Goal: Information Seeking & Learning: Understand process/instructions

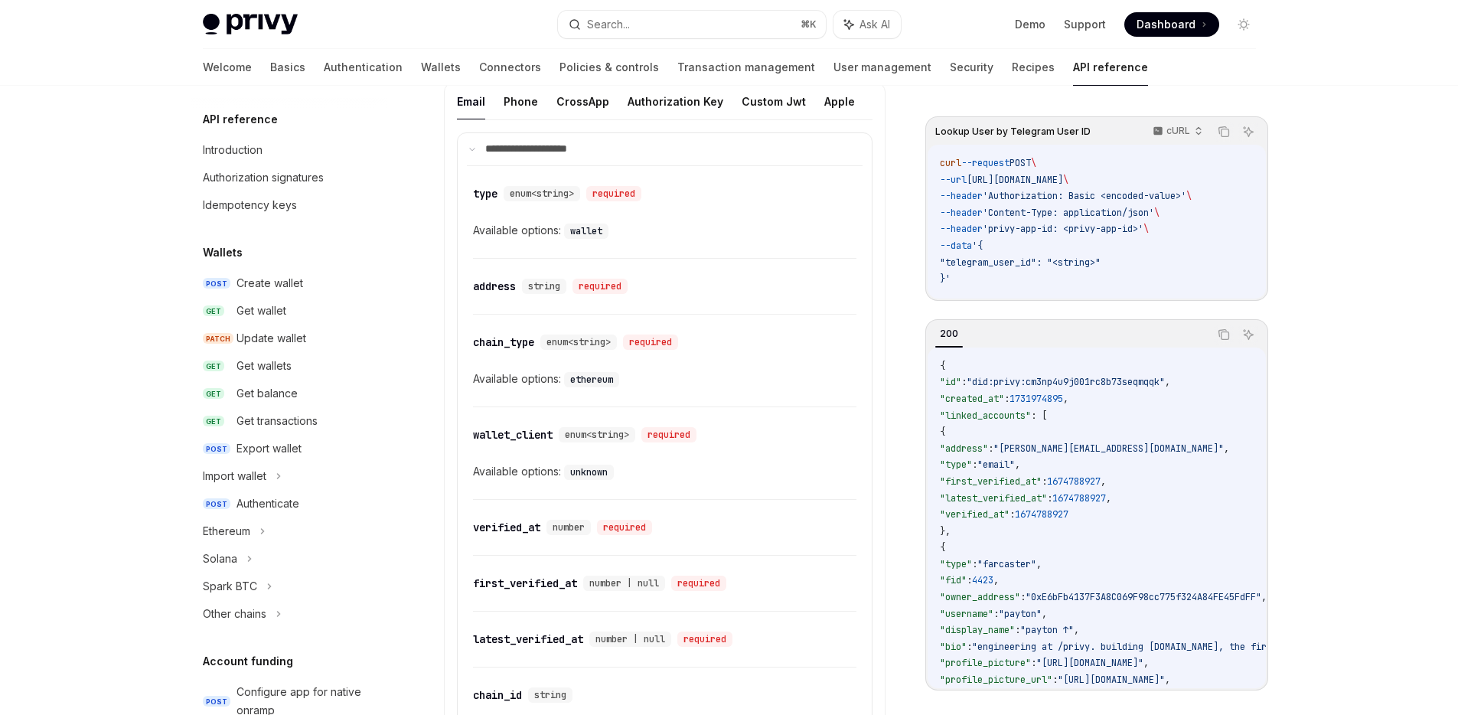
scroll to position [758, 0]
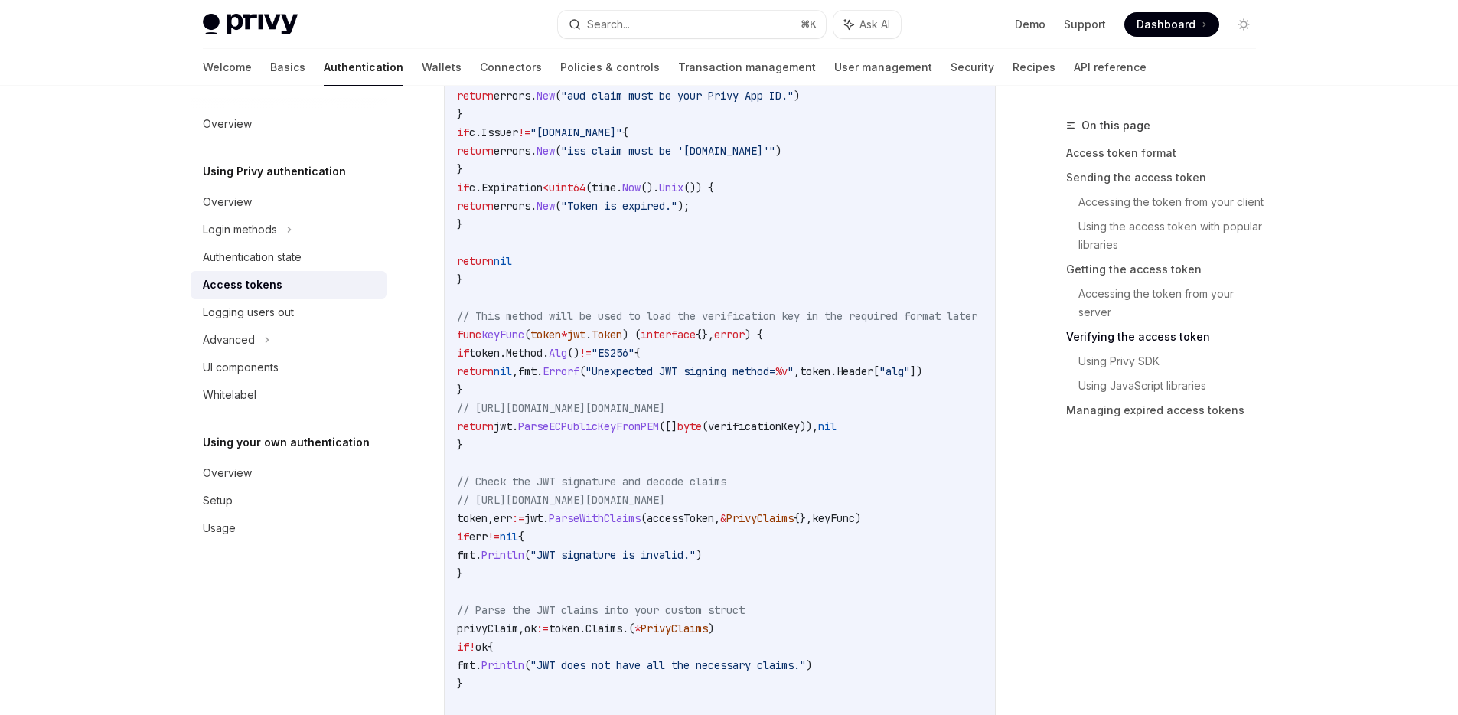
scroll to position [2987, 0]
click at [766, 429] on span "verificationKey" at bounding box center [754, 426] width 92 height 14
click at [793, 516] on span "PrivyClaims" at bounding box center [759, 518] width 67 height 14
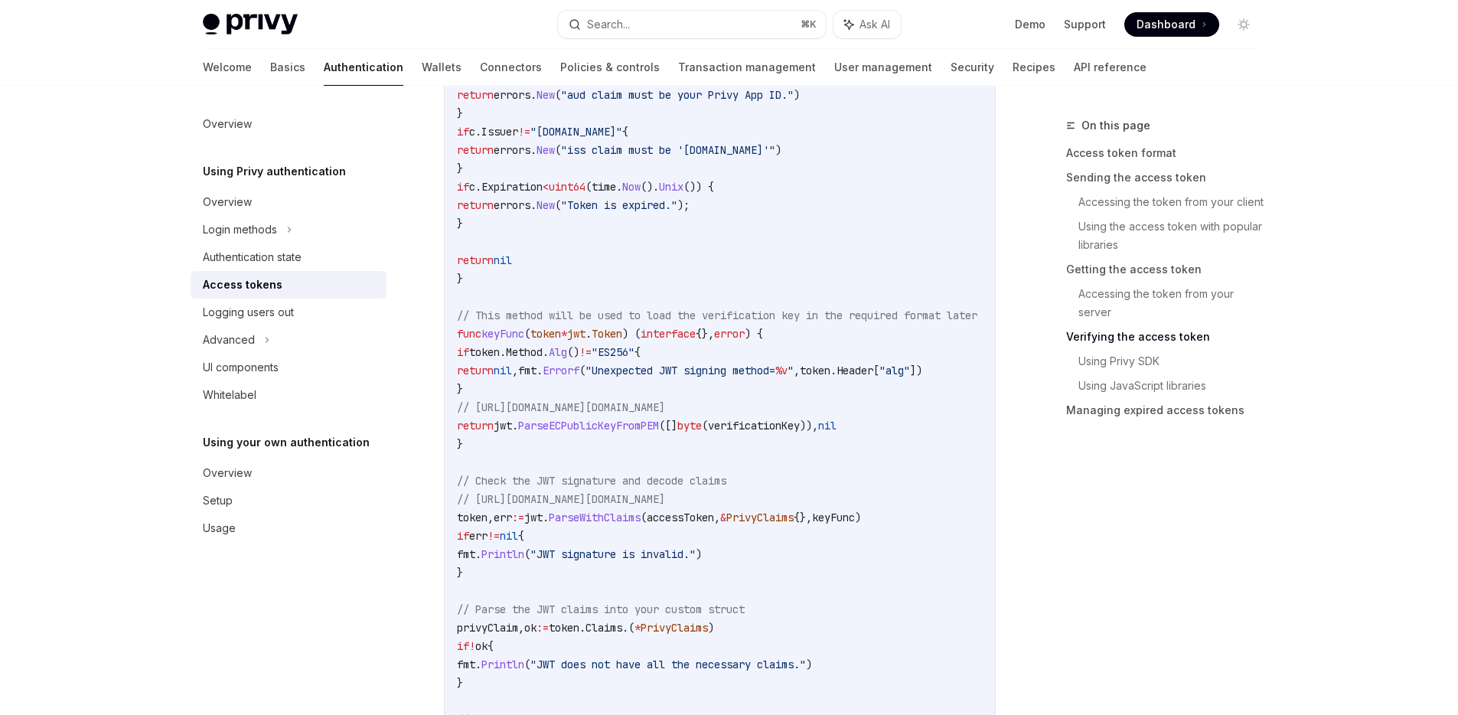
click at [726, 522] on span "&" at bounding box center [723, 518] width 6 height 14
drag, startPoint x: 759, startPoint y: 519, endPoint x: 847, endPoint y: 514, distance: 88.1
click at [847, 514] on span "token , err := jwt . ParseWithClaims ( accessToken , & PrivyClaims {}, keyFunc )" at bounding box center [659, 518] width 404 height 14
copy span "& PrivyClaims {}"
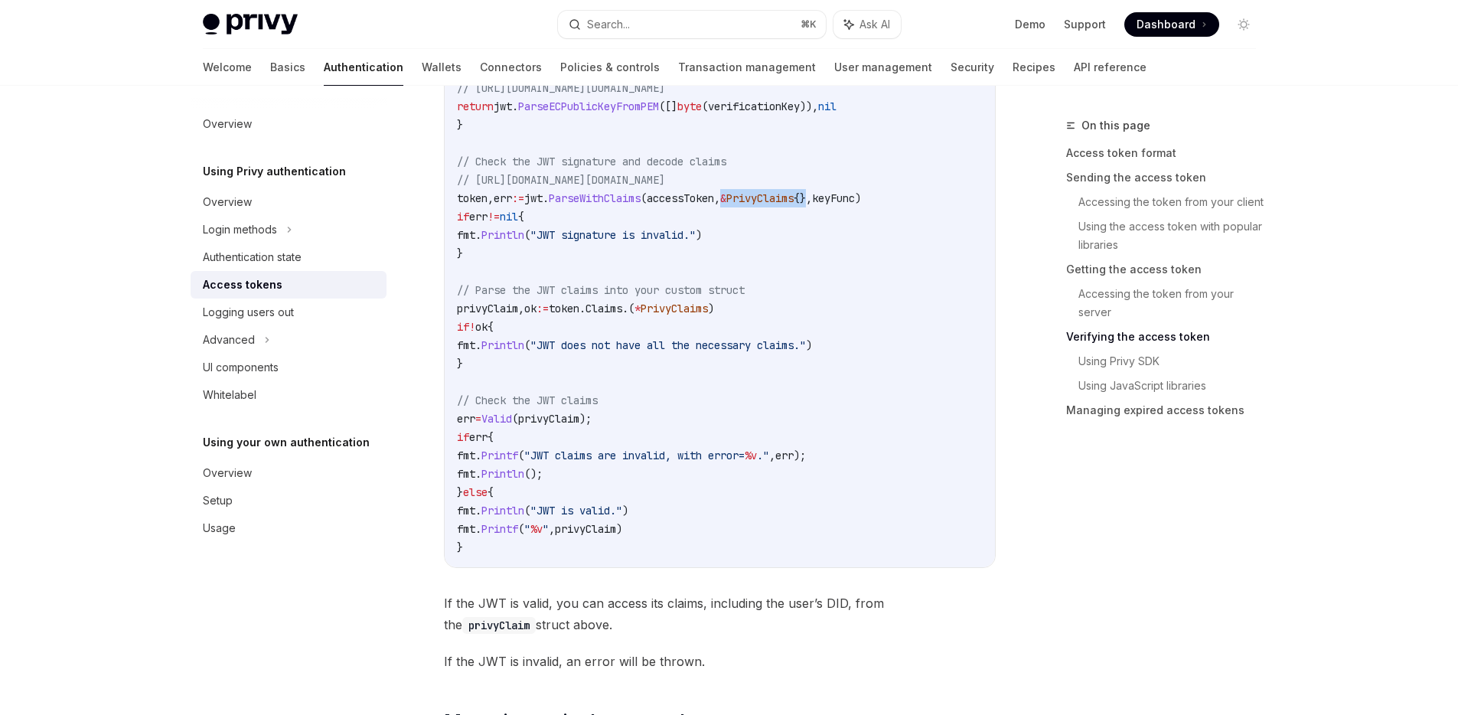
scroll to position [3309, 0]
click at [552, 418] on span "privyClaim" at bounding box center [548, 417] width 61 height 14
click at [512, 416] on span "Valid" at bounding box center [496, 417] width 31 height 14
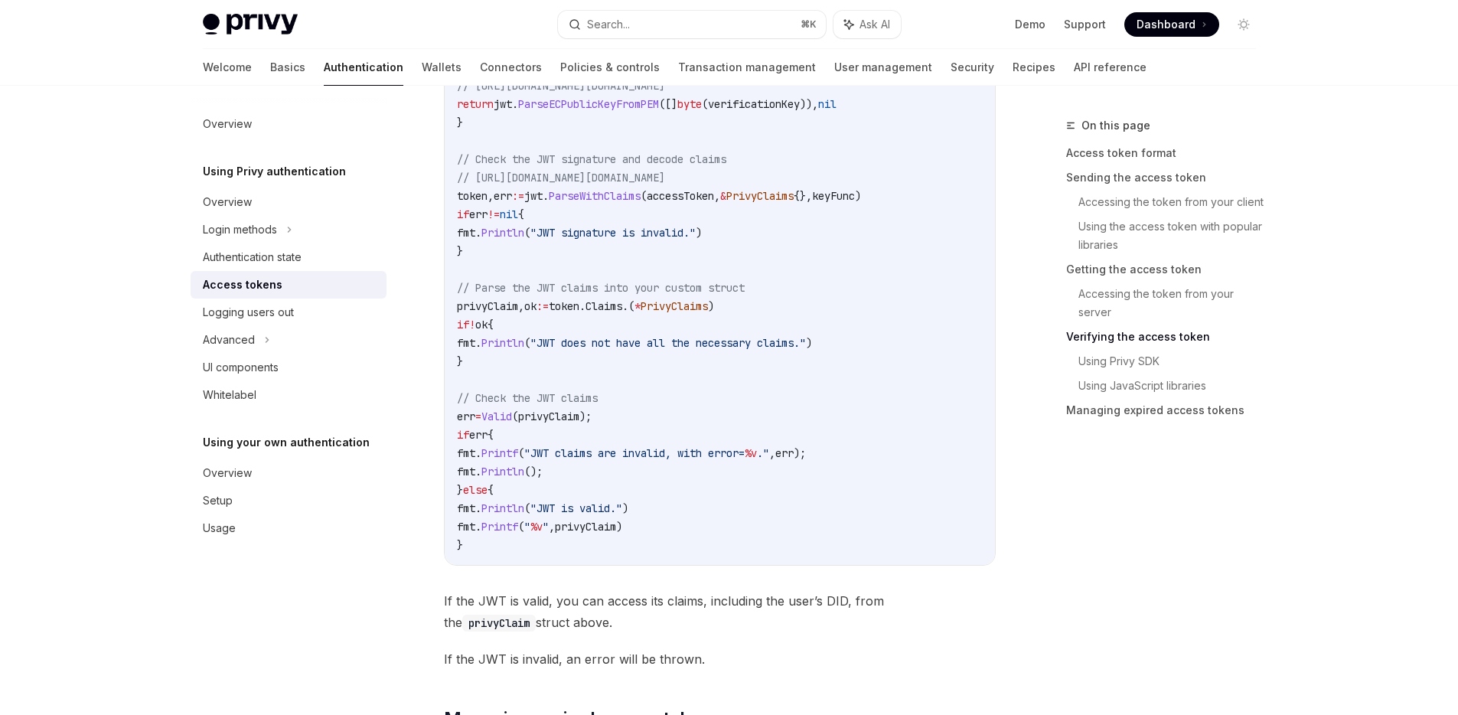
copy span "Valid"
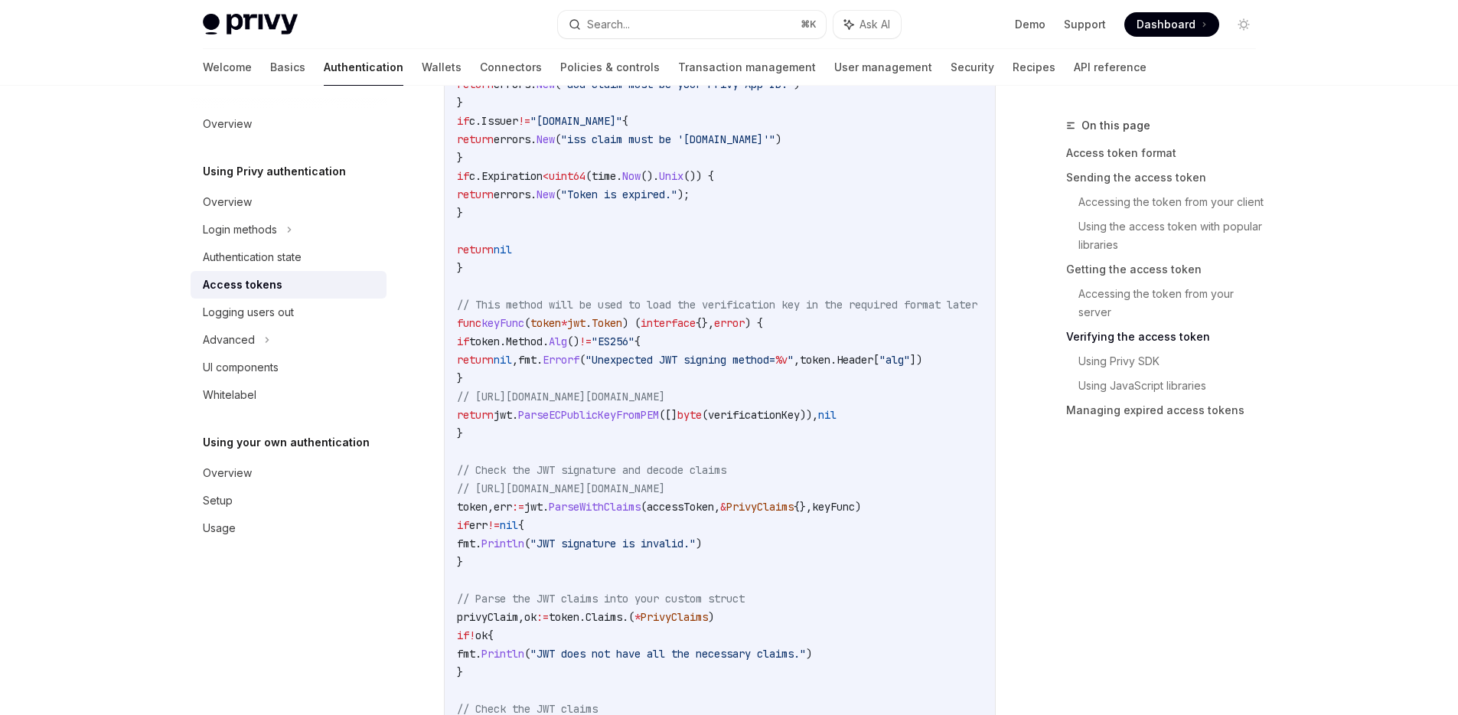
scroll to position [2773, 0]
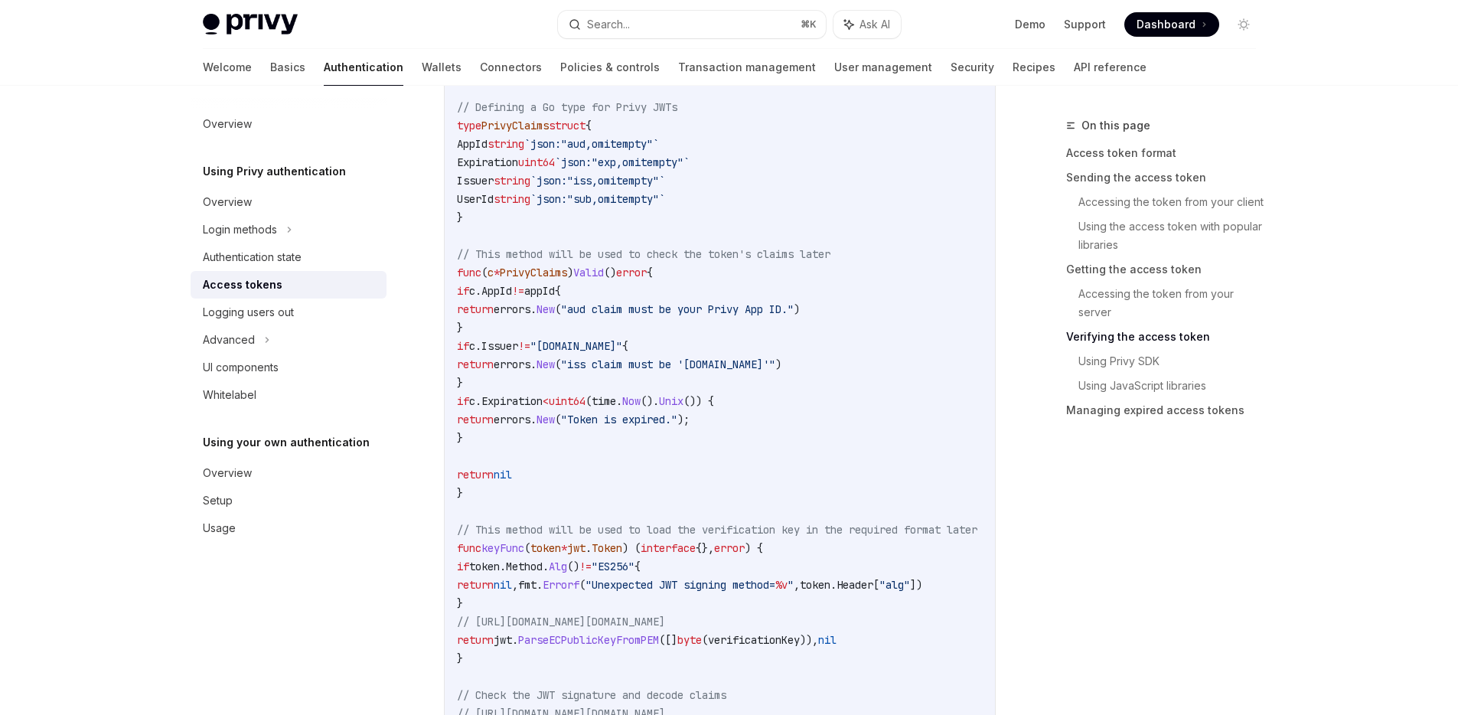
click at [758, 439] on code "accessToken := "insert-the-users-access-token" // Defining a Go type for Privy …" at bounding box center [735, 575] width 557 height 1029
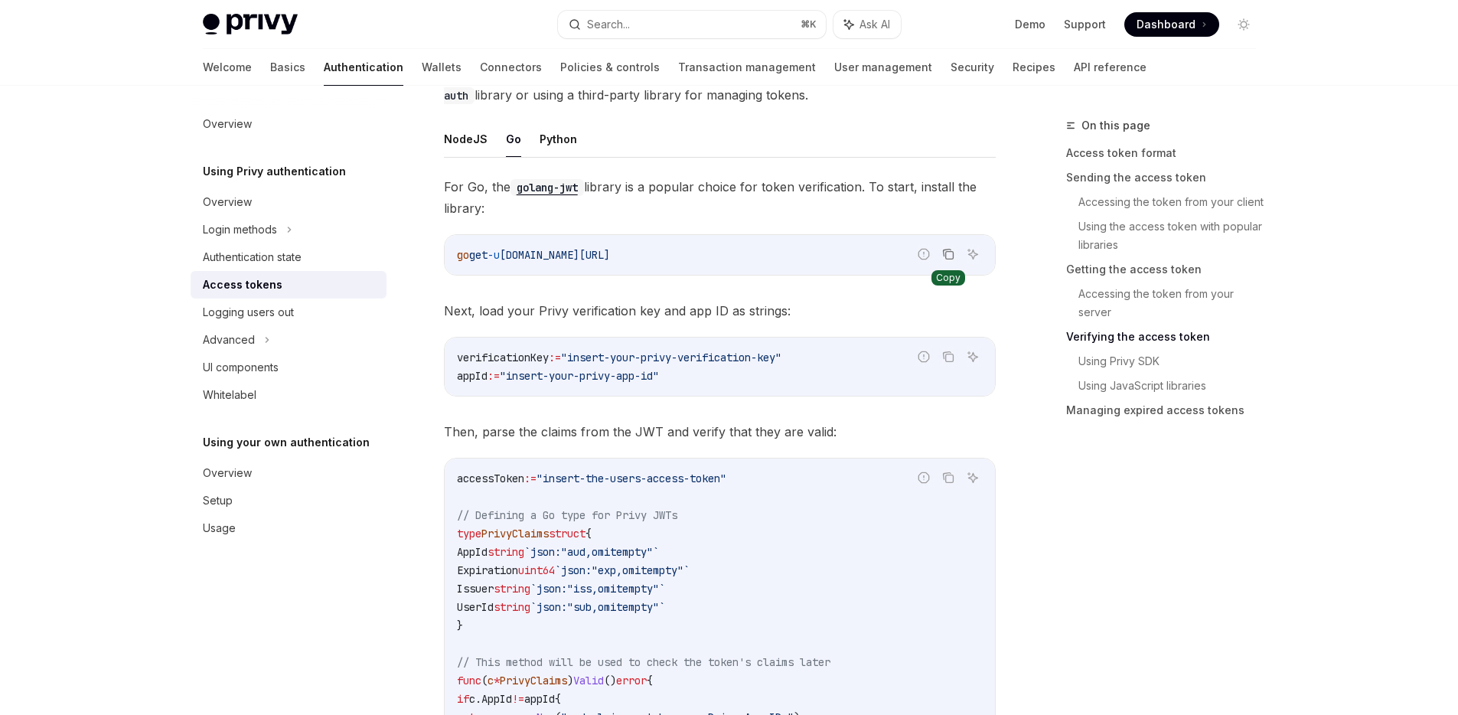
scroll to position [2376, 0]
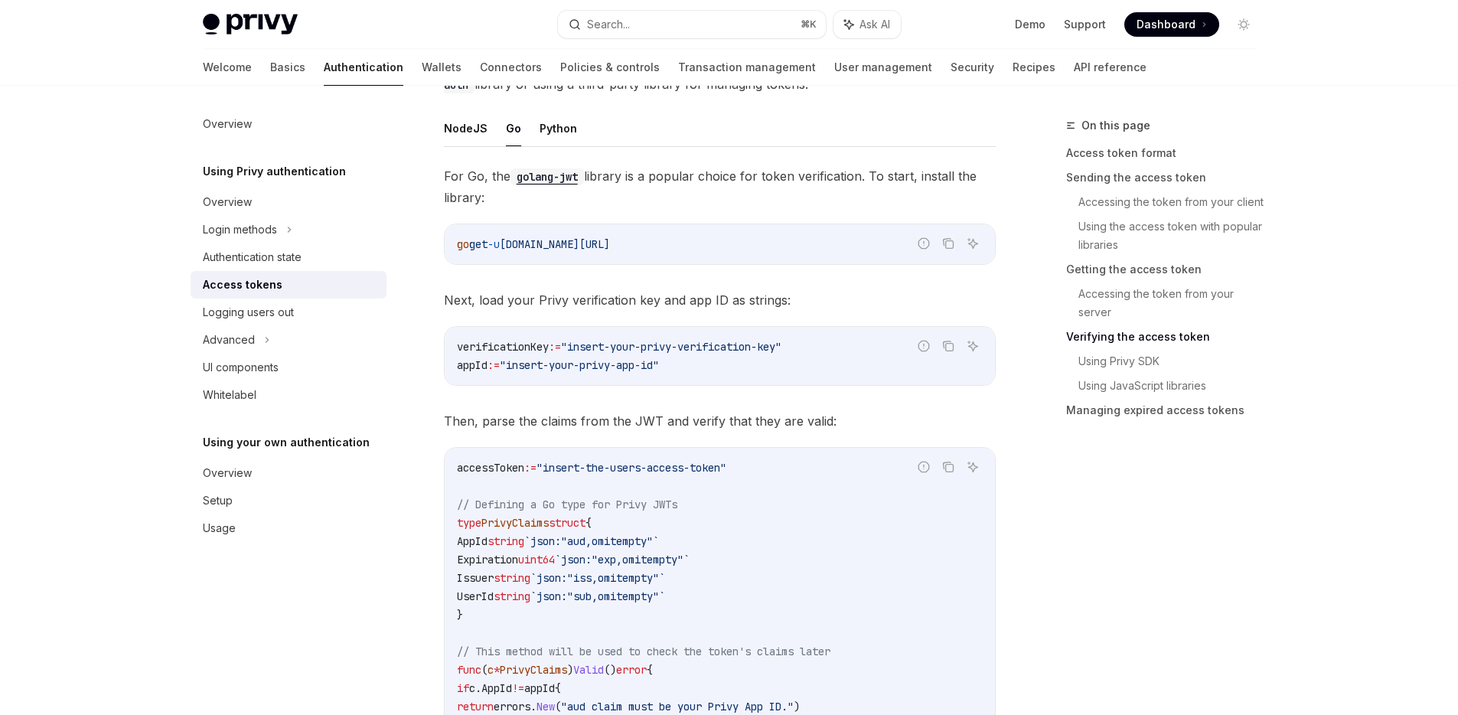
click at [728, 384] on div "verificationKey := "insert-your-privy-verification-key" appId := "insert-your-p…" at bounding box center [720, 356] width 550 height 58
click at [610, 246] on span "github.com/golang-jwt/jwt/v5" at bounding box center [555, 244] width 110 height 14
copy span "v5"
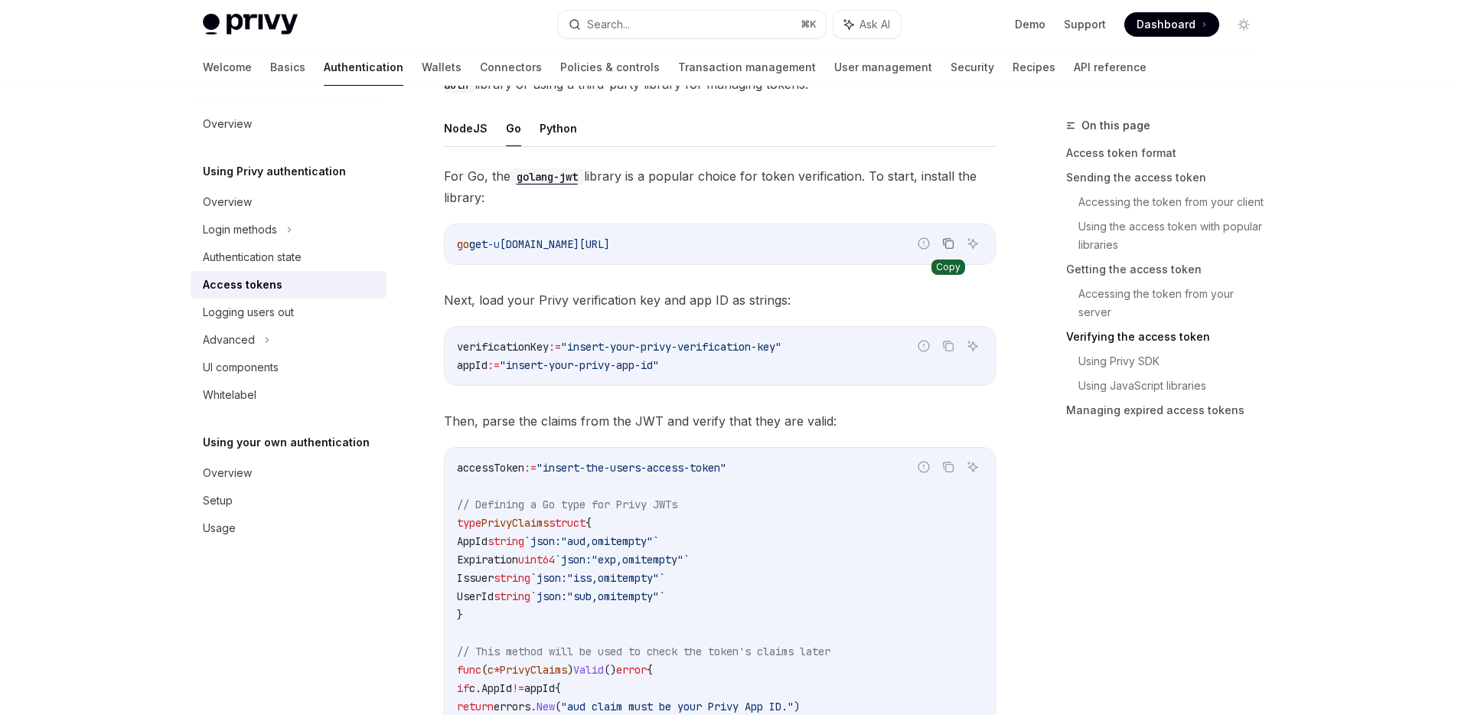
click at [946, 243] on icon "Copy the contents from the code block" at bounding box center [948, 243] width 12 height 12
click at [774, 427] on span "Then, parse the claims from the JWT and verify that they are valid:" at bounding box center [720, 420] width 552 height 21
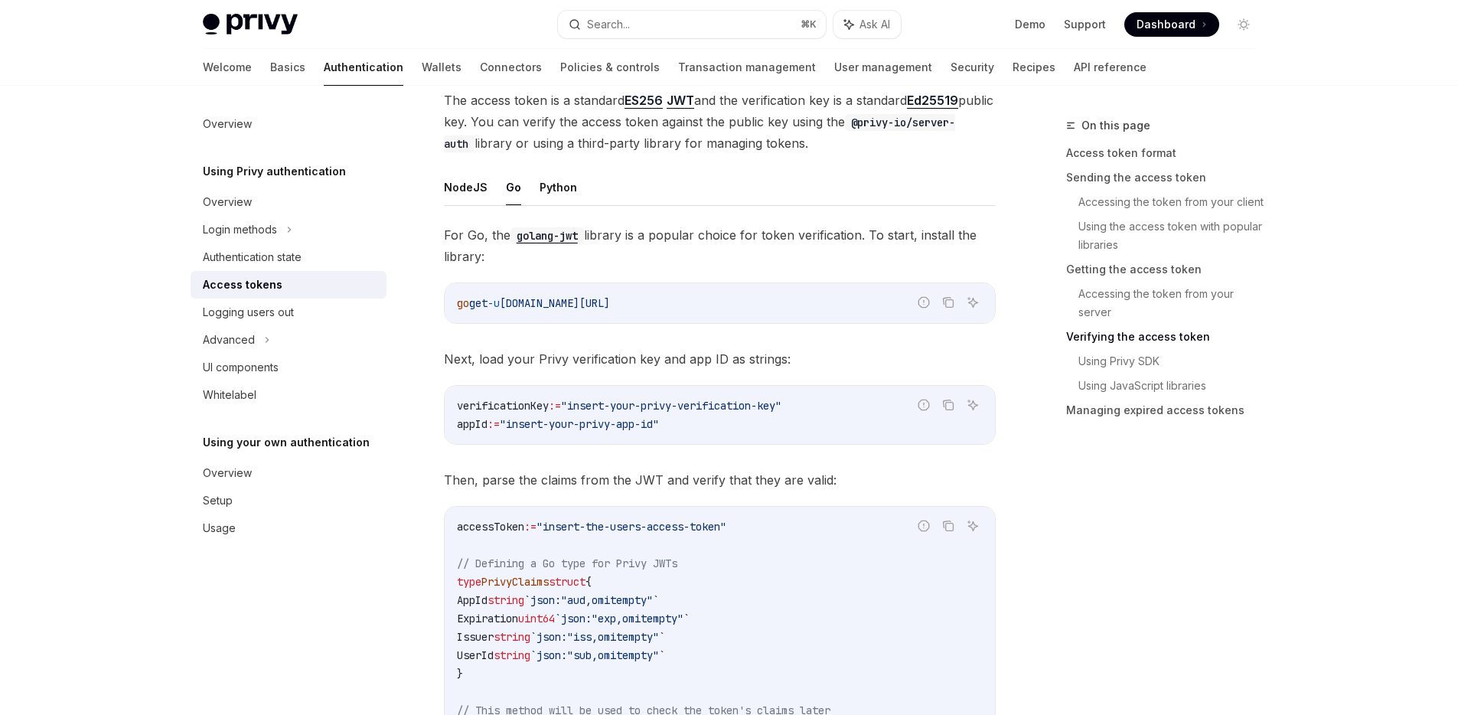
scroll to position [2316, 0]
click at [596, 306] on span "[DOMAIN_NAME][URL]" at bounding box center [555, 304] width 110 height 14
drag, startPoint x: 663, startPoint y: 306, endPoint x: 713, endPoint y: 300, distance: 50.1
click at [713, 300] on code "go get -u github.com/golang-jwt/jwt/v5" at bounding box center [720, 304] width 526 height 18
copy span "jwt/v5"
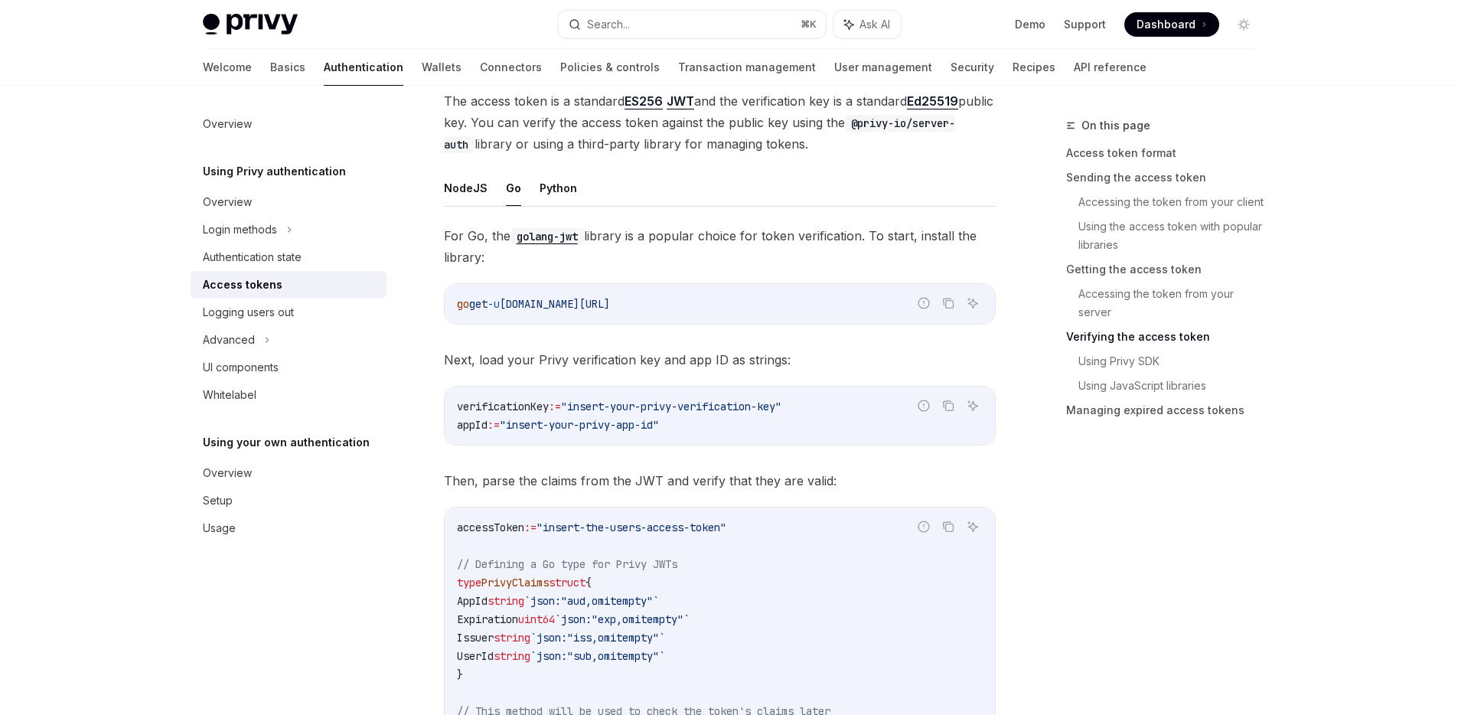
click at [749, 350] on span "Next, load your Privy verification key and app ID as strings:" at bounding box center [720, 359] width 552 height 21
click at [610, 303] on span "[DOMAIN_NAME][URL]" at bounding box center [555, 304] width 110 height 14
click at [610, 304] on span "[DOMAIN_NAME][URL]" at bounding box center [555, 304] width 110 height 14
click at [610, 307] on span "[DOMAIN_NAME][URL]" at bounding box center [555, 304] width 110 height 14
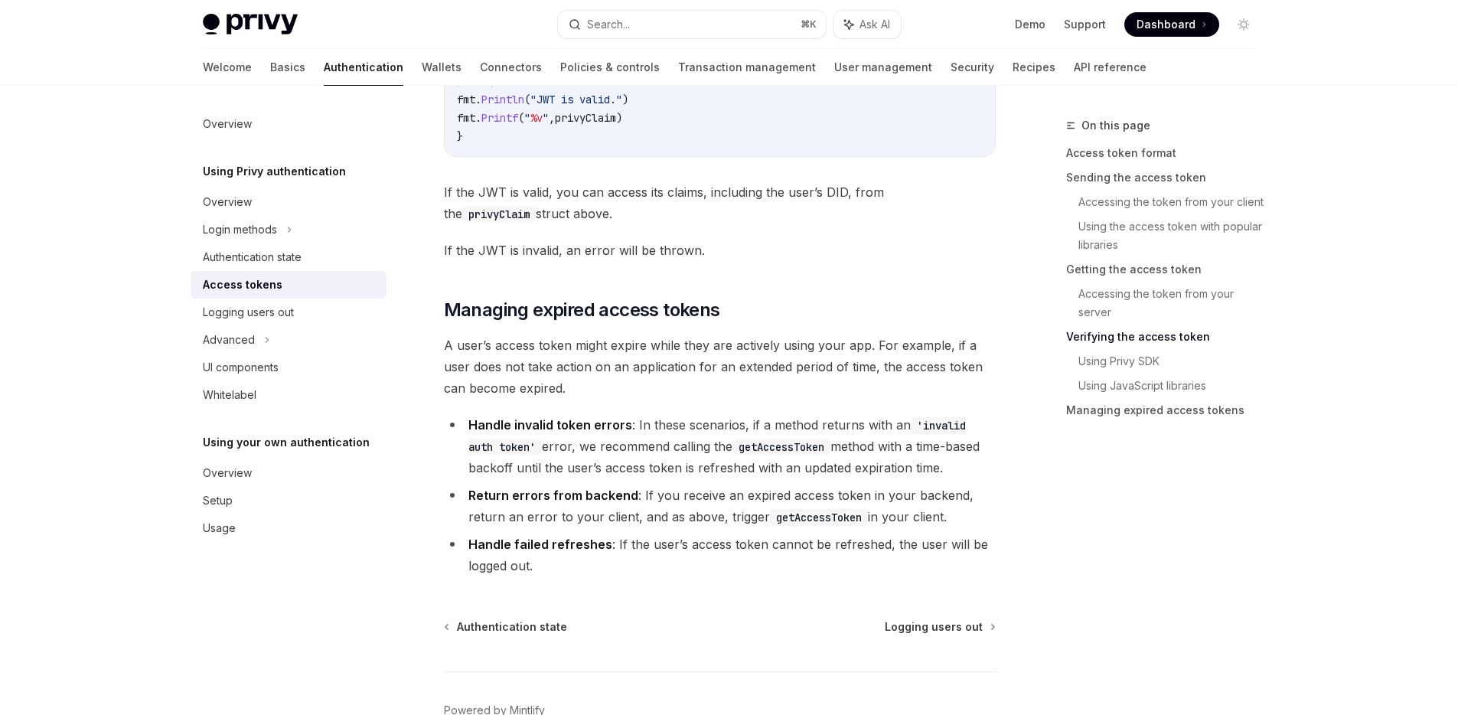
scroll to position [3725, 0]
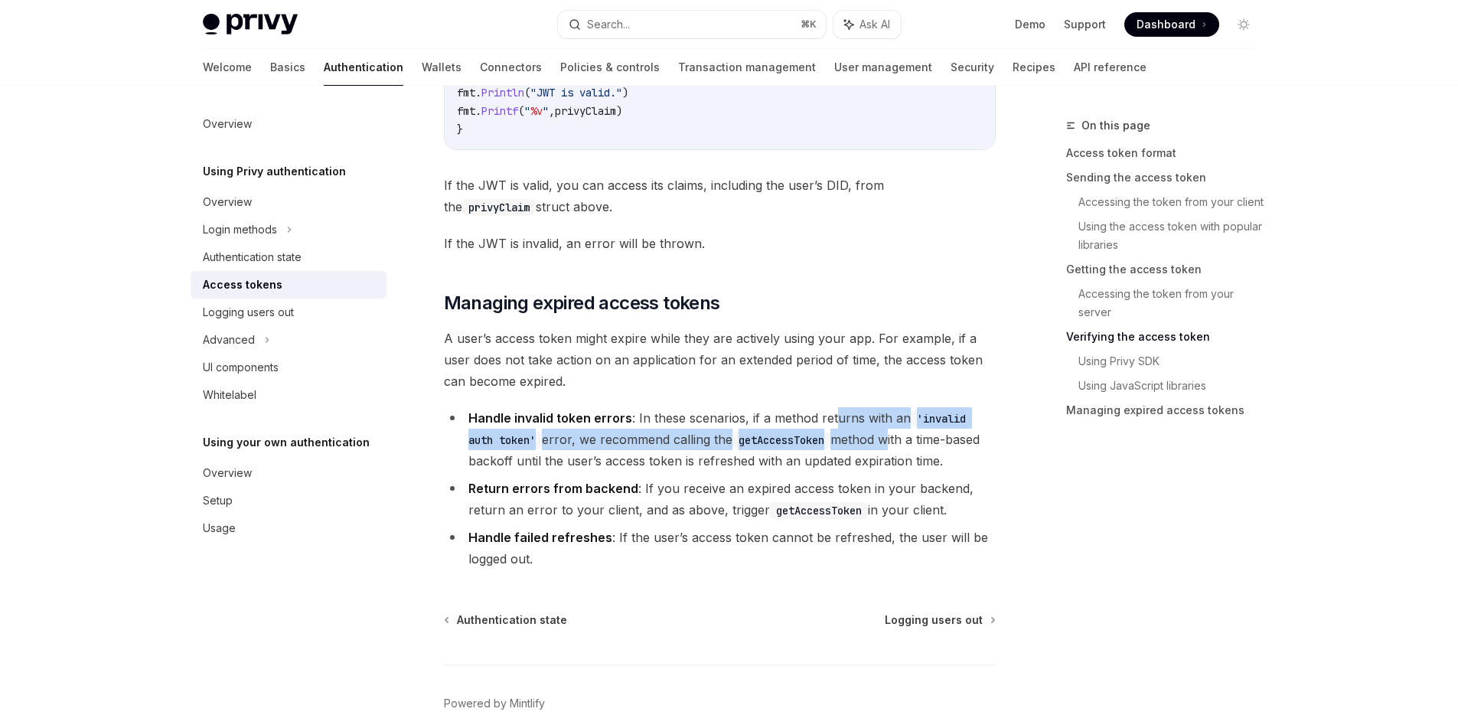
drag, startPoint x: 830, startPoint y: 432, endPoint x: 784, endPoint y: 436, distance: 46.8
click at [854, 438] on li "Handle invalid token errors : In these scenarios, if a method returns with an '…" at bounding box center [720, 439] width 552 height 64
click at [690, 442] on li "Handle invalid token errors : In these scenarios, if a method returns with an '…" at bounding box center [720, 439] width 552 height 64
drag, startPoint x: 720, startPoint y: 446, endPoint x: 910, endPoint y: 442, distance: 190.6
click at [905, 442] on li "Handle invalid token errors : In these scenarios, if a method returns with an '…" at bounding box center [720, 439] width 552 height 64
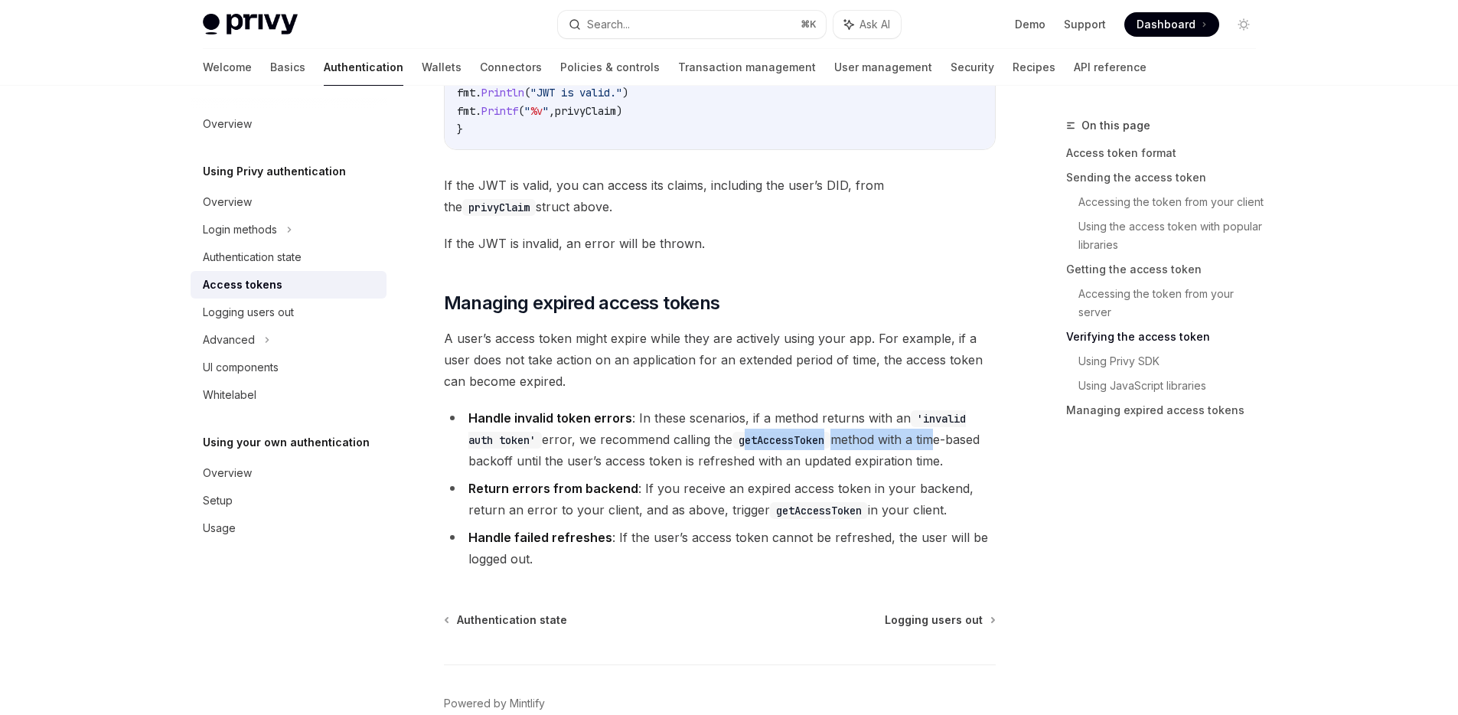
drag, startPoint x: 910, startPoint y: 442, endPoint x: 943, endPoint y: 448, distance: 33.3
click at [912, 442] on li "Handle invalid token errors : In these scenarios, if a method returns with an '…" at bounding box center [720, 439] width 552 height 64
click at [921, 449] on li "Handle invalid token errors : In these scenarios, if a method returns with an '…" at bounding box center [720, 439] width 552 height 64
click at [578, 468] on li "Handle invalid token errors : In these scenarios, if a method returns with an '…" at bounding box center [720, 439] width 552 height 64
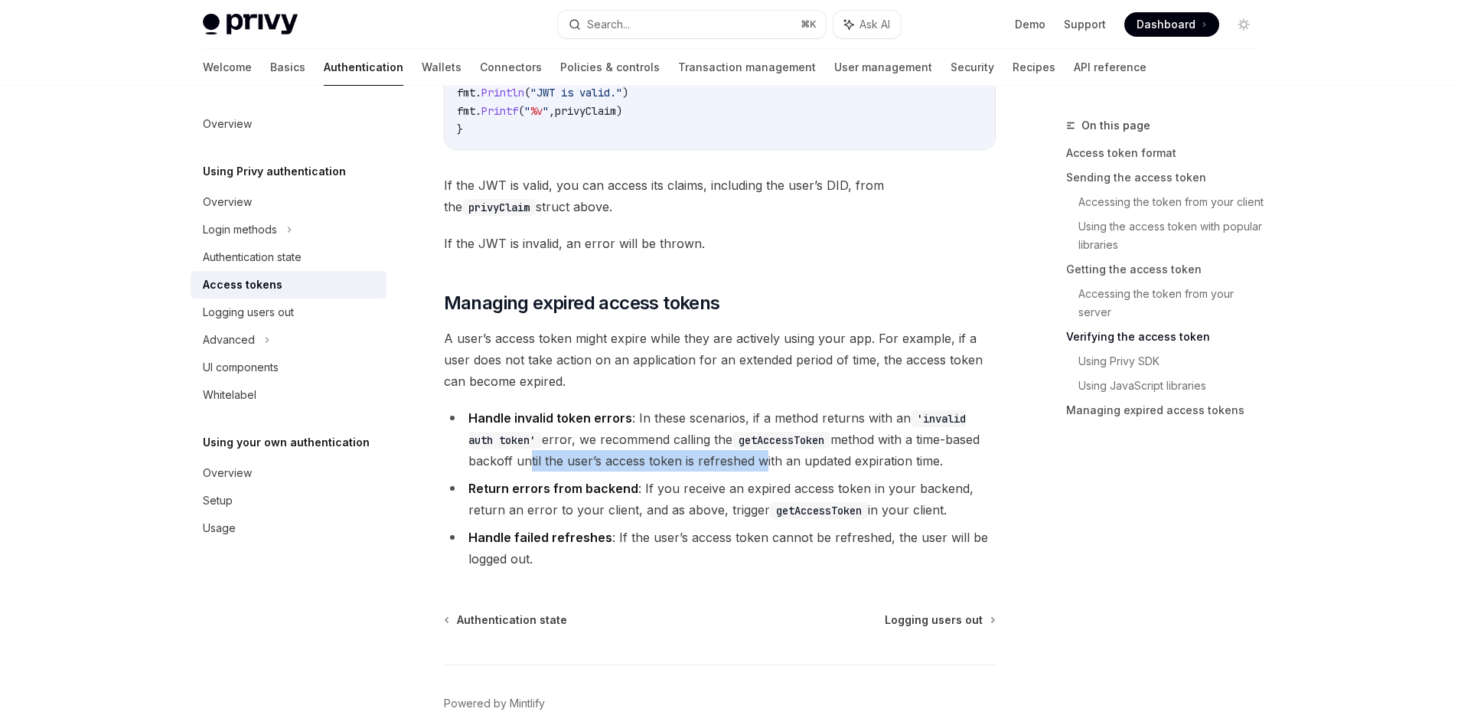
drag, startPoint x: 520, startPoint y: 469, endPoint x: 766, endPoint y: 466, distance: 246.5
click at [765, 466] on li "Handle invalid token errors : In these scenarios, if a method returns with an '…" at bounding box center [720, 439] width 552 height 64
click at [773, 467] on li "Handle invalid token errors : In these scenarios, if a method returns with an '…" at bounding box center [720, 439] width 552 height 64
click at [745, 469] on li "Handle invalid token errors : In these scenarios, if a method returns with an '…" at bounding box center [720, 439] width 552 height 64
drag, startPoint x: 745, startPoint y: 469, endPoint x: 792, endPoint y: 468, distance: 47.5
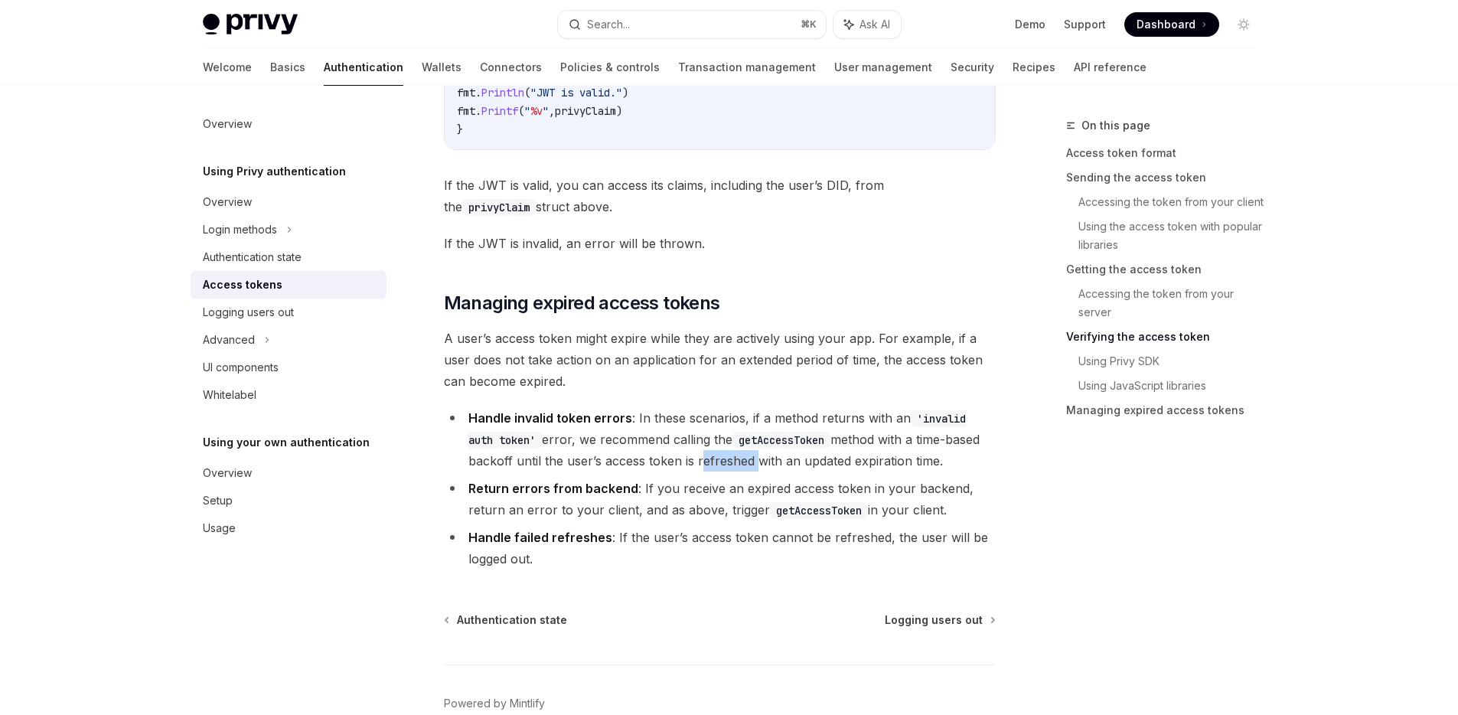
click at [746, 469] on li "Handle invalid token errors : In these scenarios, if a method returns with an '…" at bounding box center [720, 439] width 552 height 64
click at [803, 468] on li "Handle invalid token errors : In these scenarios, if a method returns with an '…" at bounding box center [720, 439] width 552 height 64
click at [837, 470] on li "Handle invalid token errors : In these scenarios, if a method returns with an '…" at bounding box center [720, 439] width 552 height 64
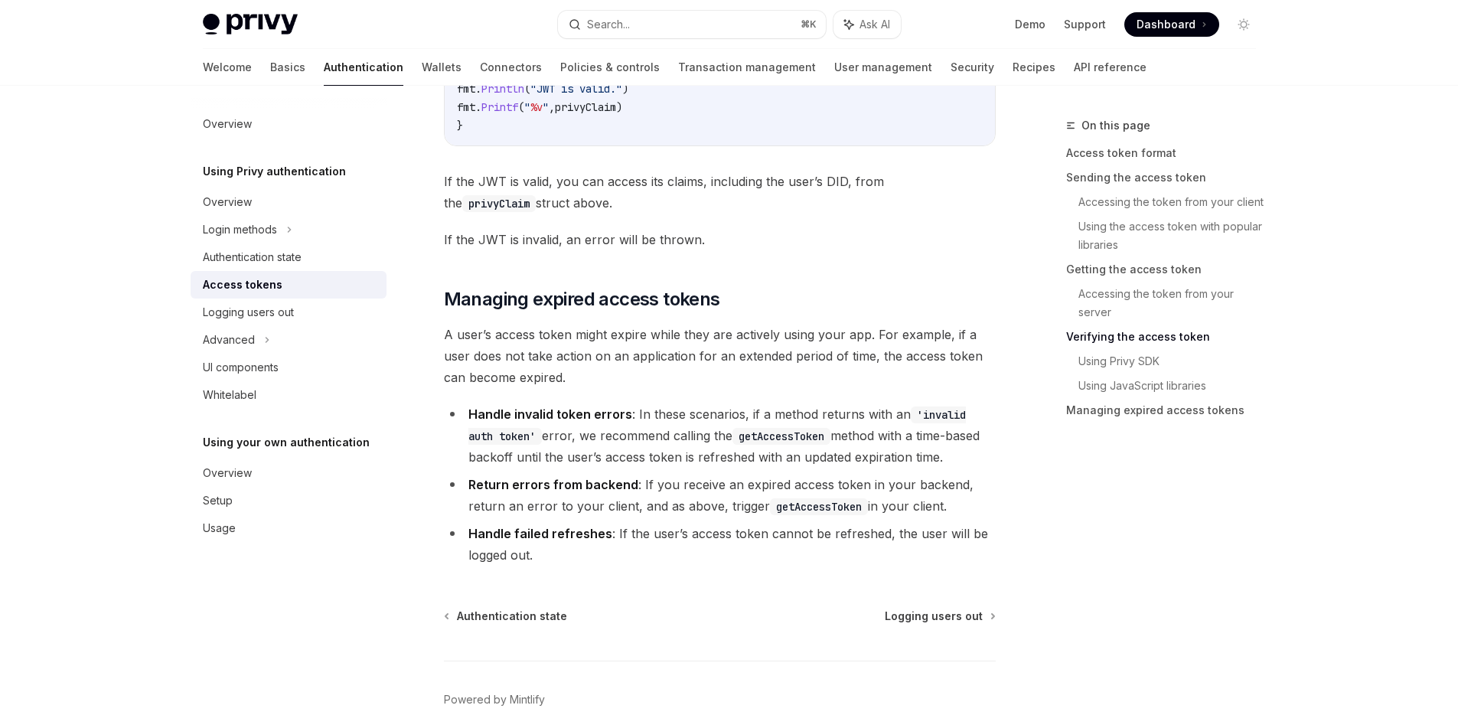
scroll to position [3731, 0]
click at [837, 465] on li "Handle invalid token errors : In these scenarios, if a method returns with an '…" at bounding box center [720, 433] width 552 height 64
click at [827, 464] on li "Handle invalid token errors : In these scenarios, if a method returns with an '…" at bounding box center [720, 433] width 552 height 64
click at [659, 463] on li "Handle invalid token errors : In these scenarios, if a method returns with an '…" at bounding box center [720, 433] width 552 height 64
click at [611, 419] on strong "Handle invalid token errors" at bounding box center [550, 411] width 164 height 15
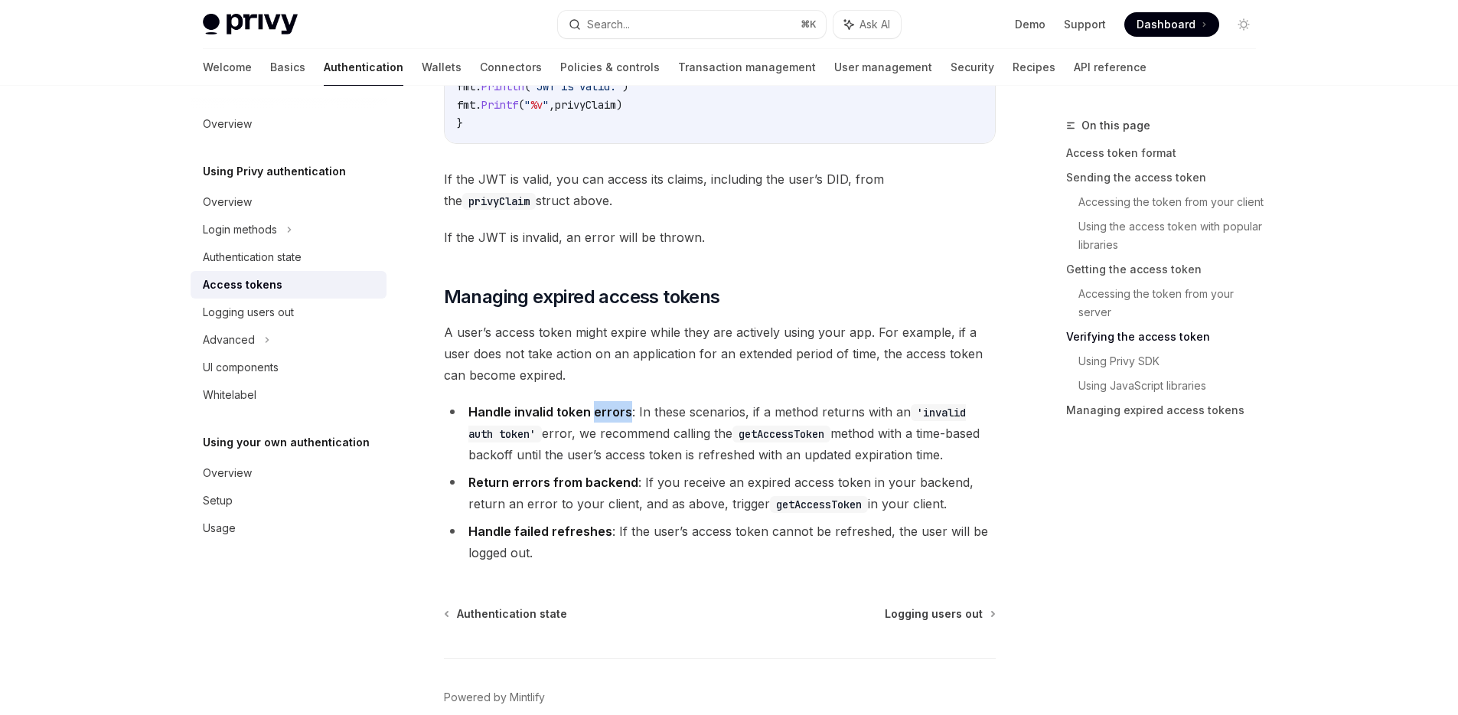
click at [611, 419] on strong "Handle invalid token errors" at bounding box center [550, 411] width 164 height 15
click at [684, 449] on li "Handle invalid token errors : In these scenarios, if a method returns with an '…" at bounding box center [720, 433] width 552 height 64
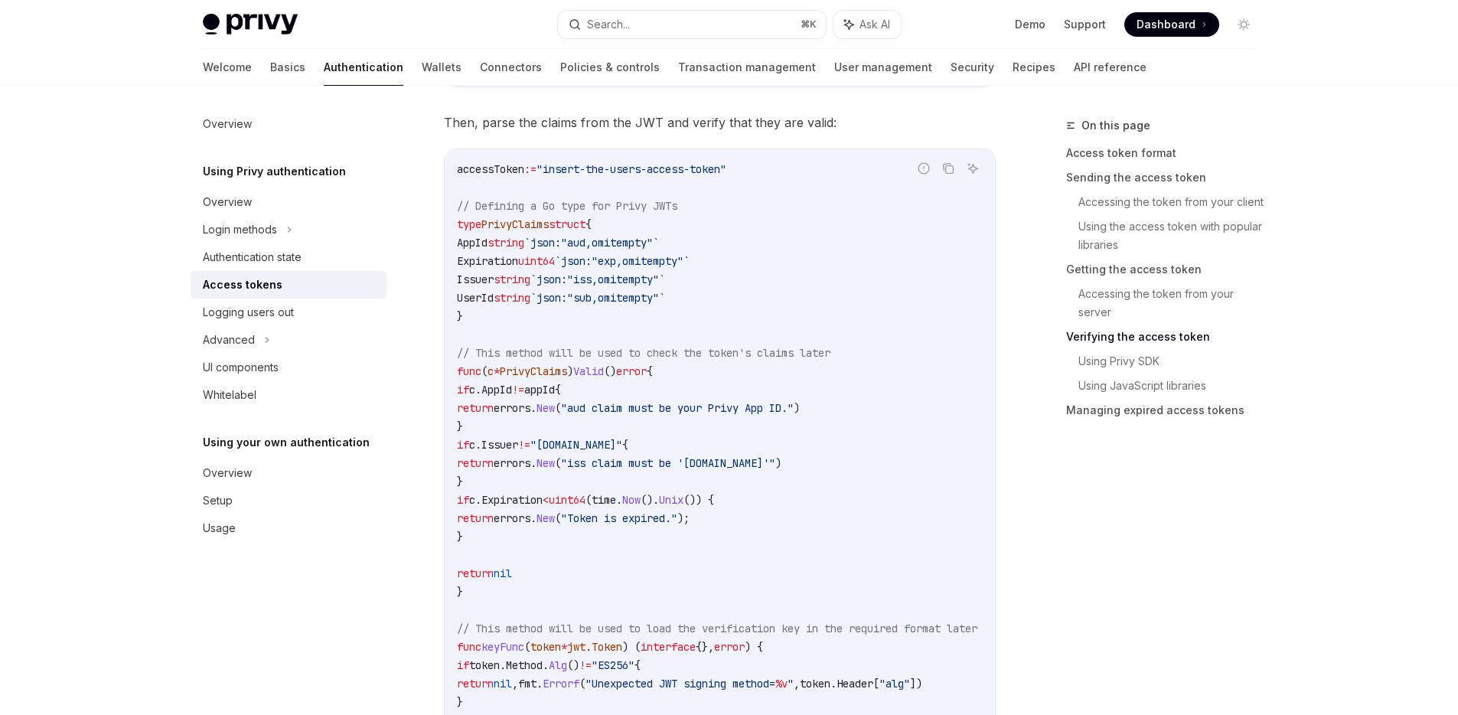
scroll to position [2699, 0]
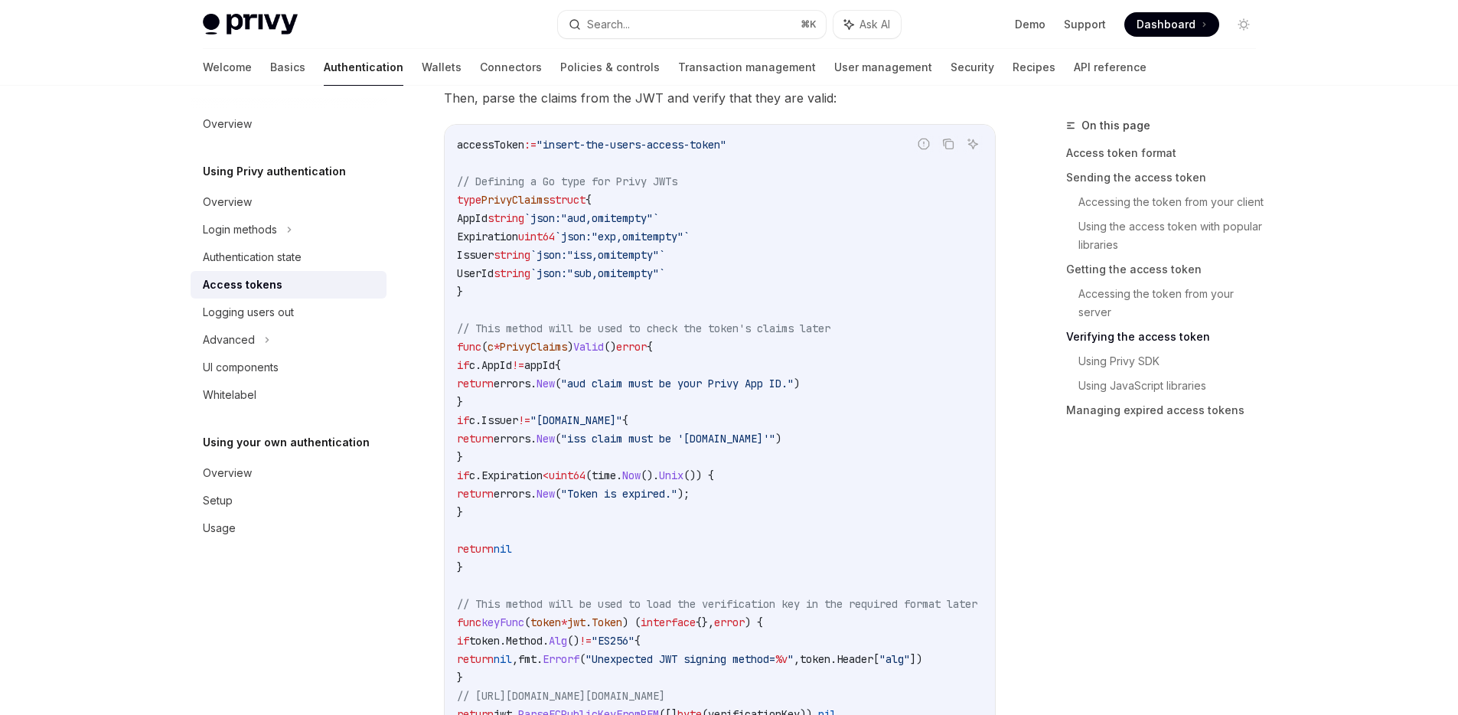
click at [622, 417] on span ""[DOMAIN_NAME]"" at bounding box center [576, 420] width 92 height 14
drag, startPoint x: 470, startPoint y: 420, endPoint x: 493, endPoint y: 517, distance: 99.1
click at [493, 517] on code "accessToken := "insert-the-users-access-token" // Defining a Go type for Privy …" at bounding box center [735, 649] width 557 height 1029
copy code "if c . Issuer != "privy.io" { return errors . New ( "iss claim must be 'privy.i…"
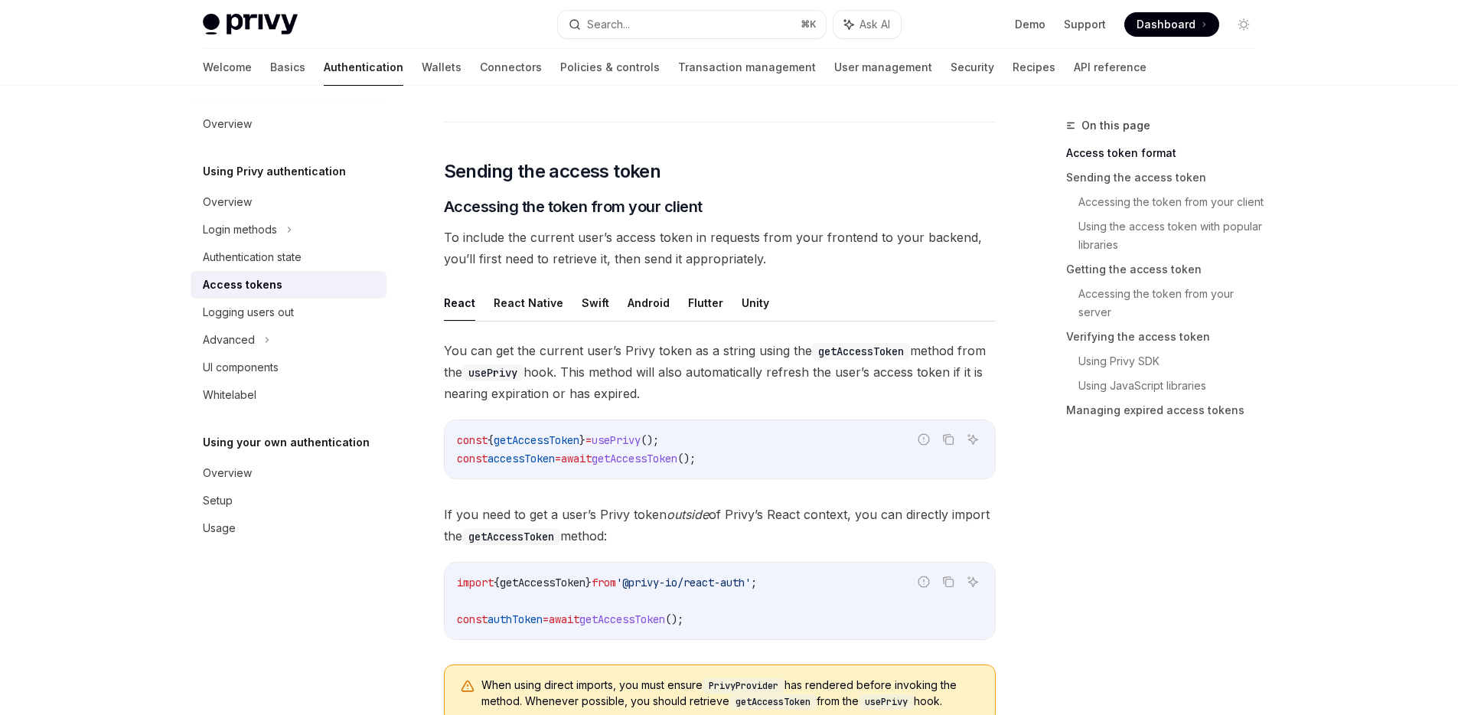
scroll to position [568, 0]
